Goal: Navigation & Orientation: Find specific page/section

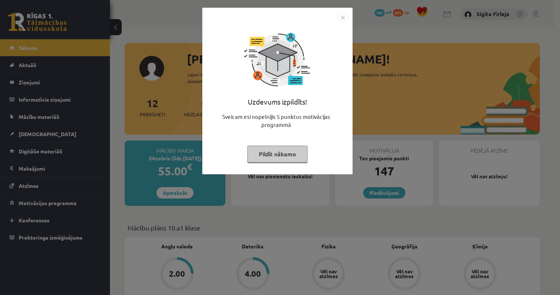
click at [282, 154] on button "Pildīt nākamo" at bounding box center [277, 153] width 60 height 17
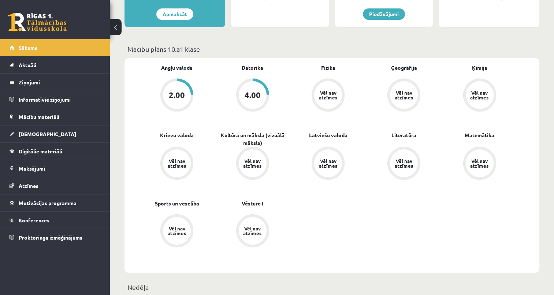
scroll to position [183, 0]
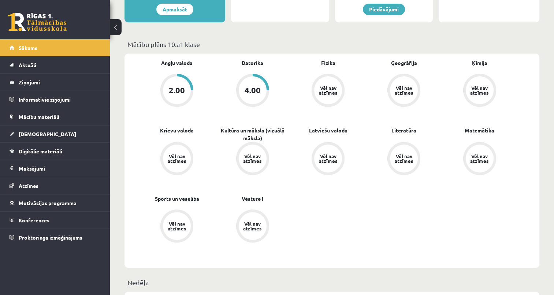
click at [254, 88] on div "4.00" at bounding box center [253, 90] width 16 height 8
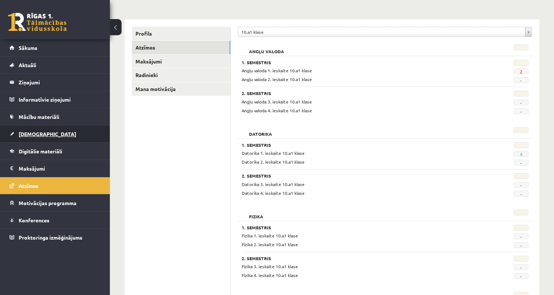
scroll to position [73, 0]
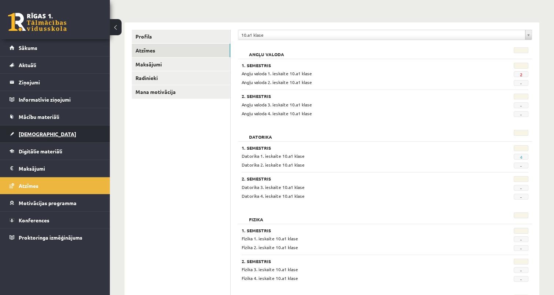
click at [30, 135] on span "[DEMOGRAPHIC_DATA]" at bounding box center [48, 133] width 58 height 7
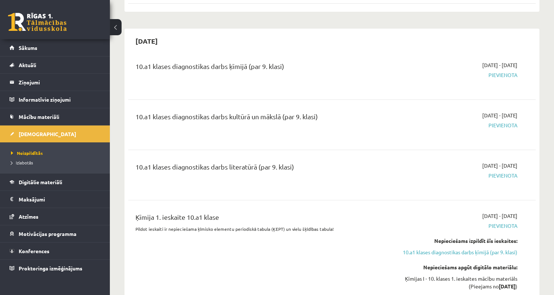
scroll to position [147, 0]
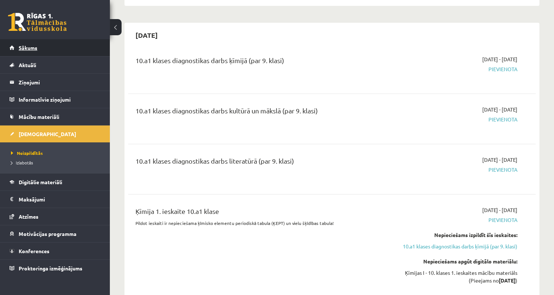
click at [34, 48] on span "Sākums" at bounding box center [28, 47] width 19 height 7
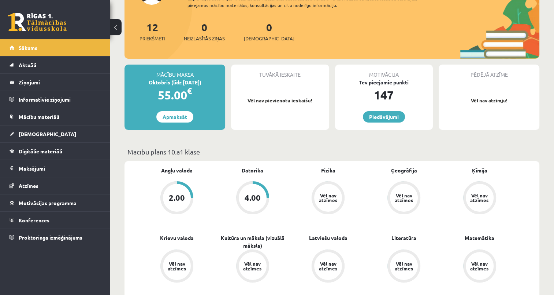
scroll to position [73, 0]
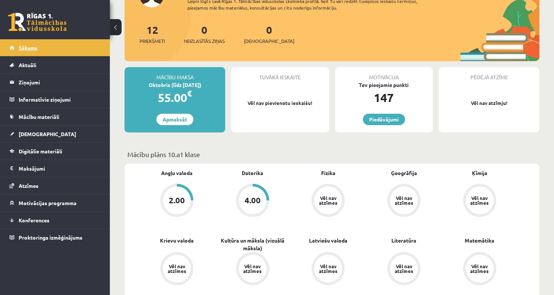
click at [40, 45] on link "Sākums" at bounding box center [55, 47] width 91 height 17
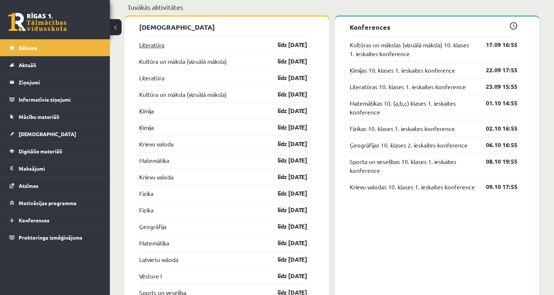
scroll to position [623, 0]
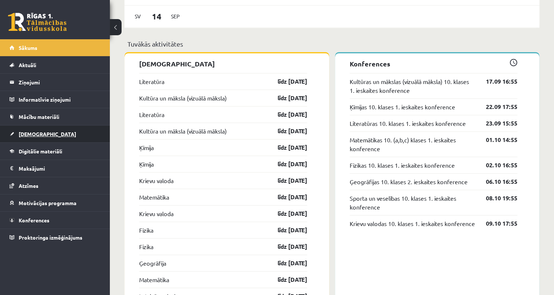
click at [57, 130] on link "[DEMOGRAPHIC_DATA]" at bounding box center [55, 133] width 91 height 17
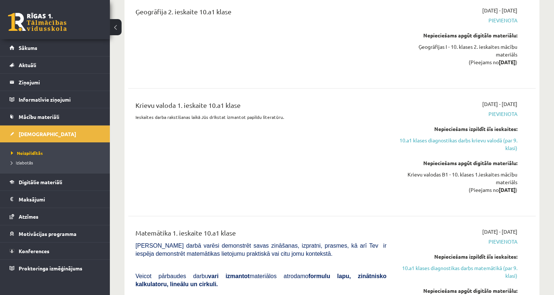
scroll to position [1062, 0]
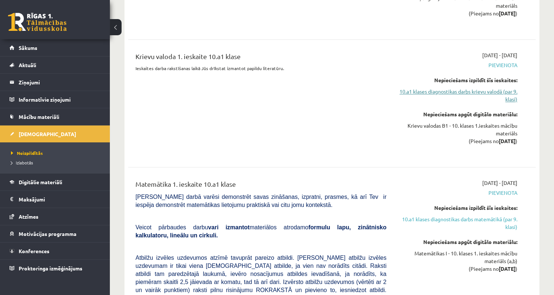
click at [444, 96] on link "10.a1 klases diagnostikas darbs krievu valodā (par 9. klasi)" at bounding box center [457, 95] width 120 height 15
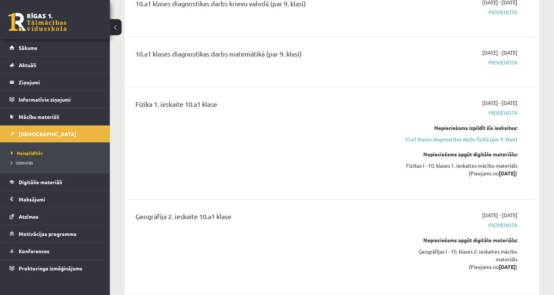
scroll to position [844, 0]
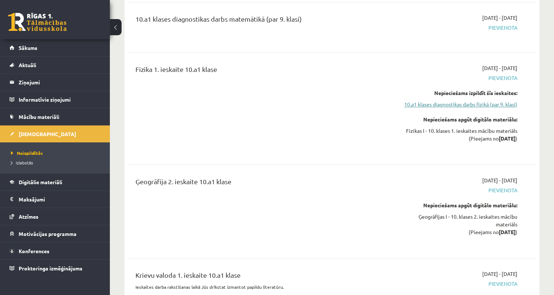
click at [455, 108] on link "10.a1 klases diagnostikas darbs fizikā (par 9. klasi)" at bounding box center [457, 104] width 120 height 8
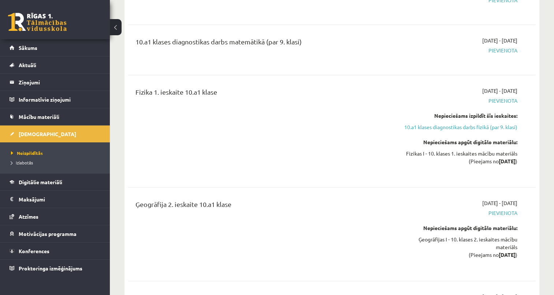
scroll to position [830, 0]
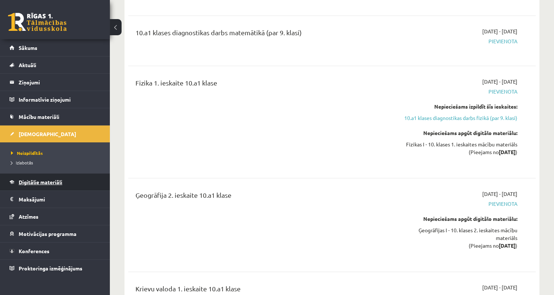
click at [47, 179] on span "Digitālie materiāli" at bounding box center [41, 181] width 44 height 7
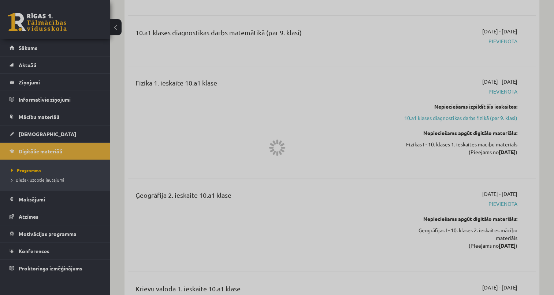
scroll to position [196, 0]
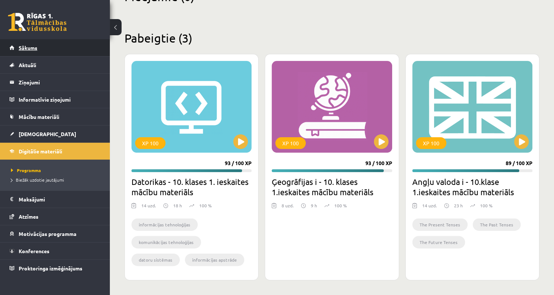
click at [32, 47] on span "Sākums" at bounding box center [28, 47] width 19 height 7
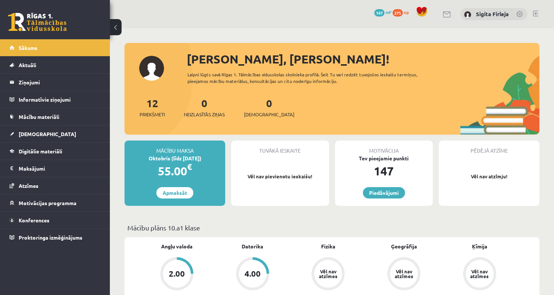
click at [376, 11] on span "147" at bounding box center [379, 12] width 10 height 7
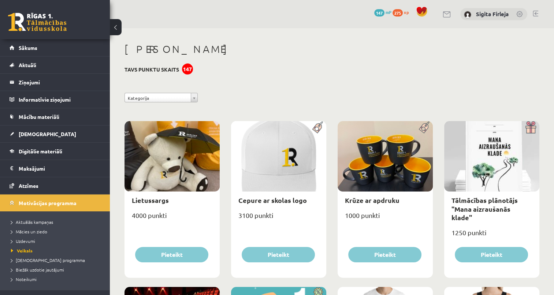
click at [401, 11] on span "275" at bounding box center [398, 12] width 10 height 7
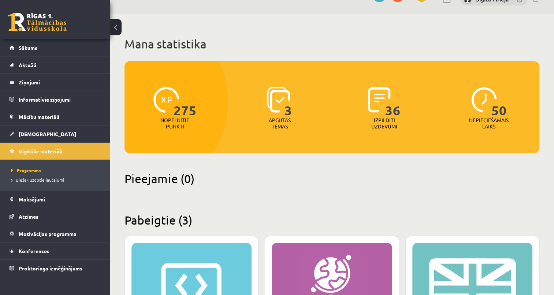
scroll to position [13, 0]
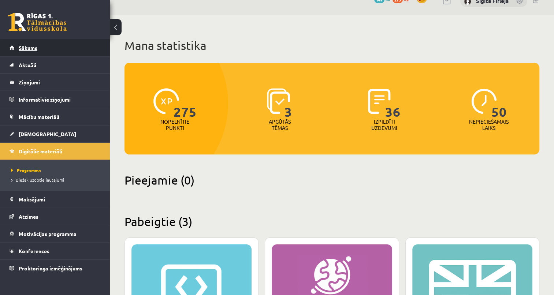
click at [40, 43] on link "Sākums" at bounding box center [55, 47] width 91 height 17
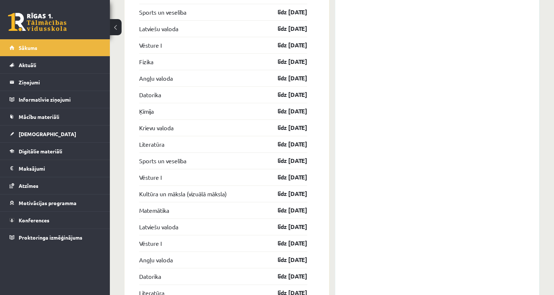
scroll to position [951, 0]
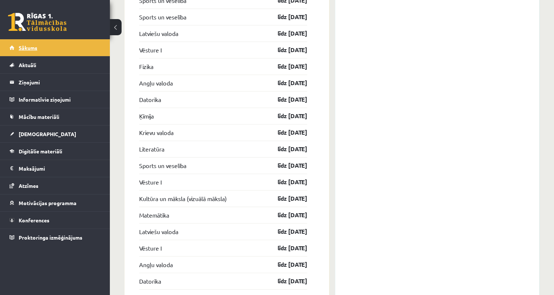
click at [55, 47] on link "Sākums" at bounding box center [55, 47] width 91 height 17
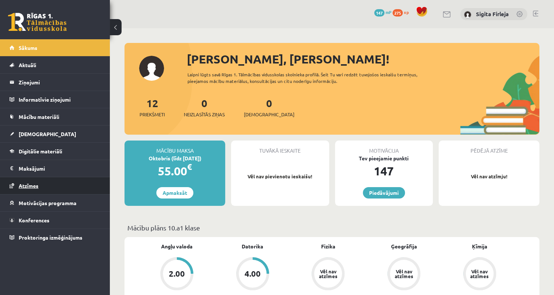
click at [40, 182] on link "Atzīmes" at bounding box center [55, 185] width 91 height 17
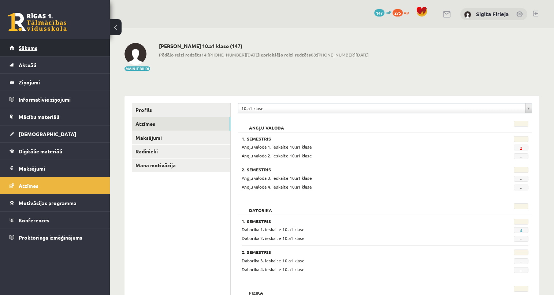
click at [37, 47] on span "Sākums" at bounding box center [28, 47] width 19 height 7
